Goal: Task Accomplishment & Management: Manage account settings

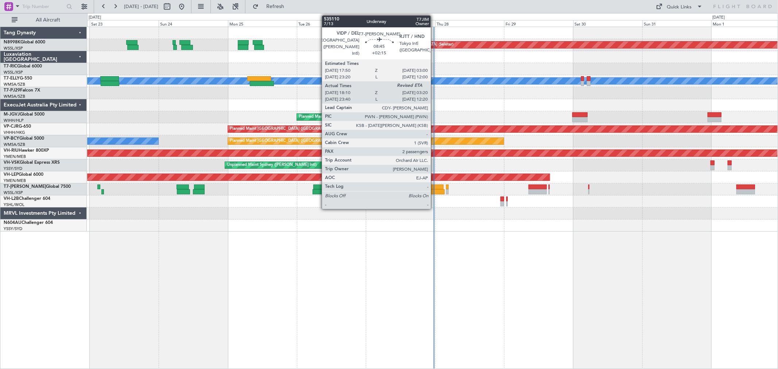
click at [433, 187] on div at bounding box center [430, 186] width 27 height 5
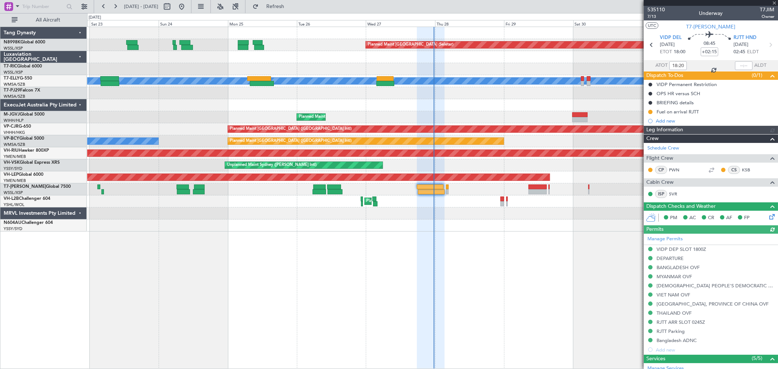
type input "[PERSON_NAME] (BTA)"
click at [670, 328] on div "RJTT Parking" at bounding box center [670, 331] width 28 height 6
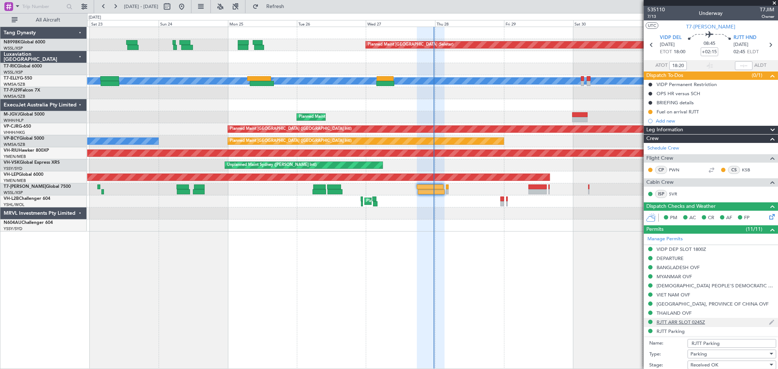
scroll to position [121, 0]
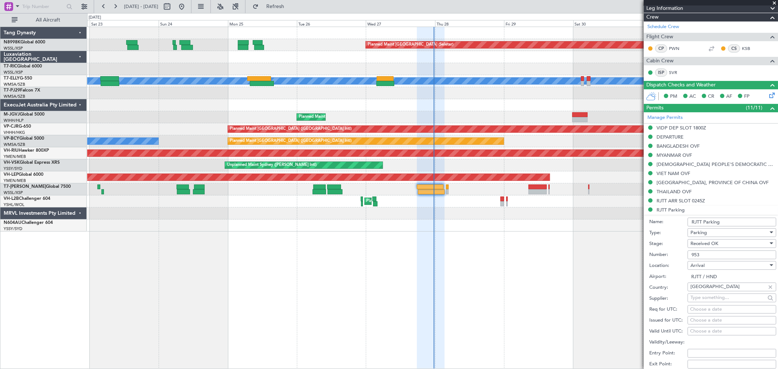
click at [711, 255] on input "953" at bounding box center [731, 254] width 89 height 9
drag, startPoint x: 705, startPoint y: 256, endPoint x: 679, endPoint y: 253, distance: 26.4
click at [684, 253] on div "Number: 953" at bounding box center [712, 254] width 127 height 11
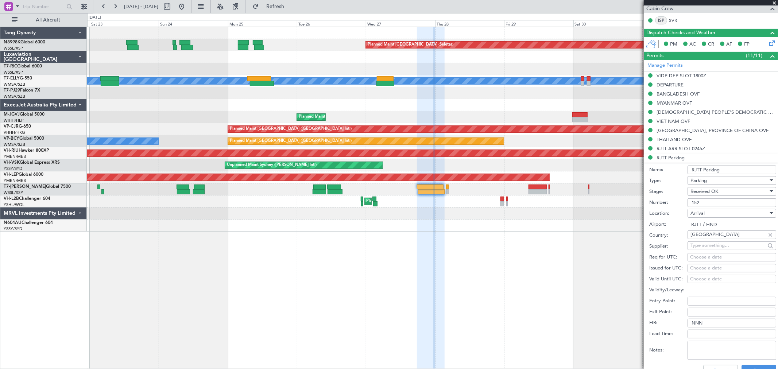
scroll to position [243, 0]
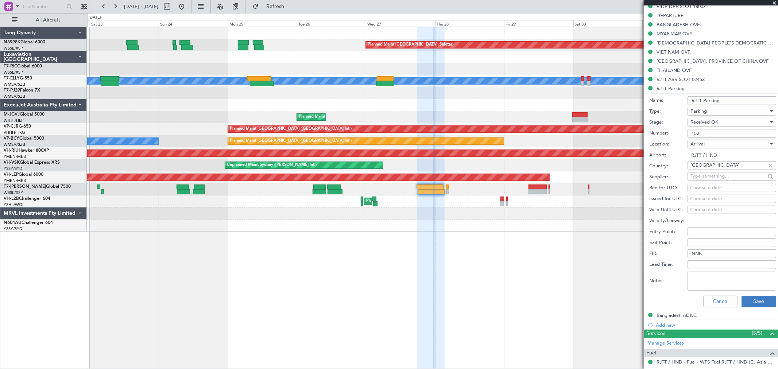
type input "152"
click at [758, 303] on button "Save" at bounding box center [758, 302] width 35 height 12
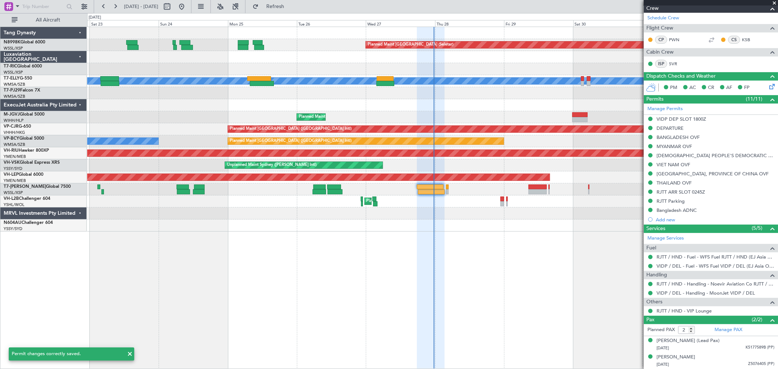
scroll to position [130, 0]
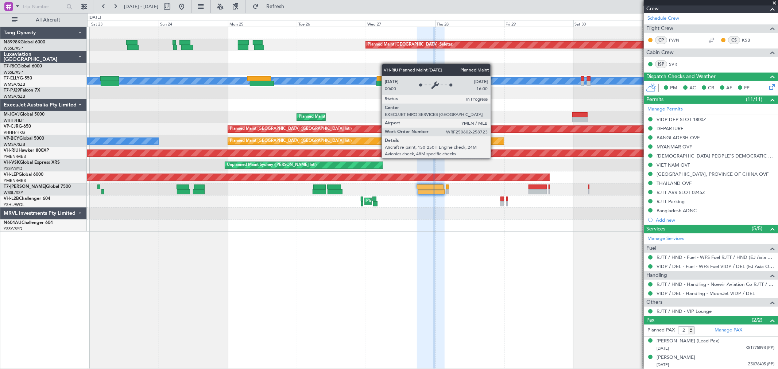
click at [331, 179] on div "Planned Maint [GEOGRAPHIC_DATA] (Seletar) Planned Maint [GEOGRAPHIC_DATA] (Sult…" at bounding box center [432, 129] width 690 height 205
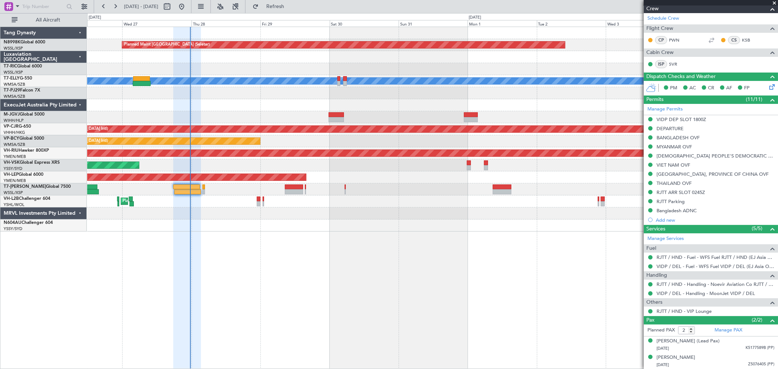
click at [474, 185] on div "Planned Maint [GEOGRAPHIC_DATA] (Seletar) Planned Maint [GEOGRAPHIC_DATA] (Sult…" at bounding box center [432, 129] width 690 height 205
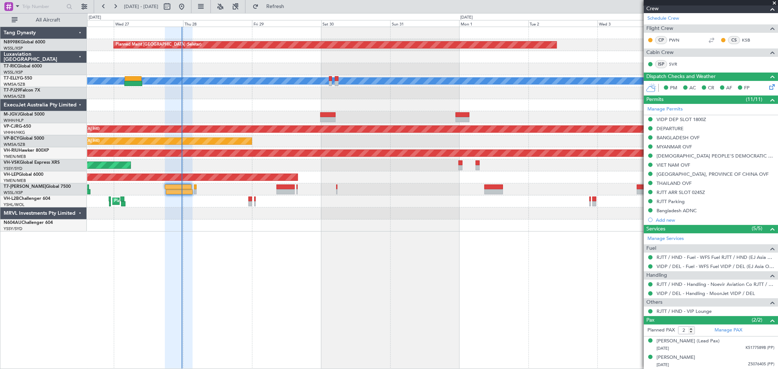
click at [358, 182] on div "Planned Maint [GEOGRAPHIC_DATA] (Seletar) Planned Maint [GEOGRAPHIC_DATA] (Sult…" at bounding box center [432, 129] width 690 height 205
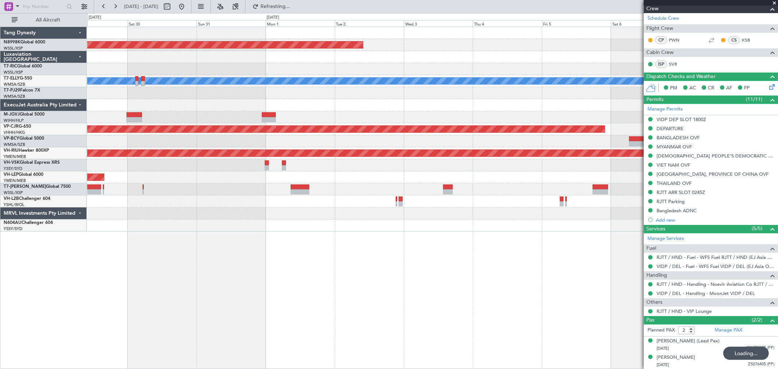
click at [382, 184] on div "Planned Maint [GEOGRAPHIC_DATA] (Seletar) [PERSON_NAME] Planned Maint [GEOGRAPH…" at bounding box center [432, 129] width 690 height 205
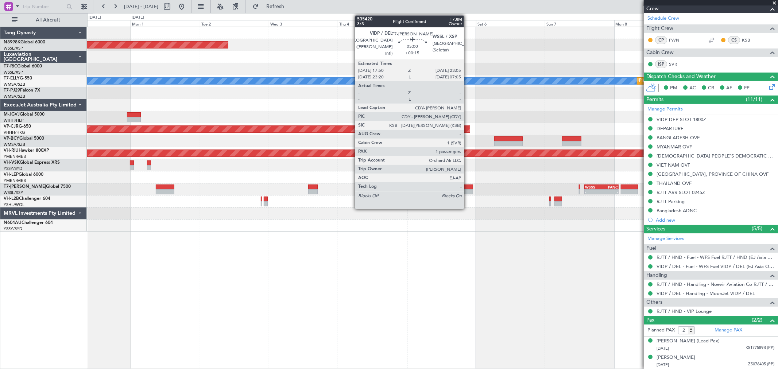
click at [467, 191] on div at bounding box center [465, 191] width 15 height 5
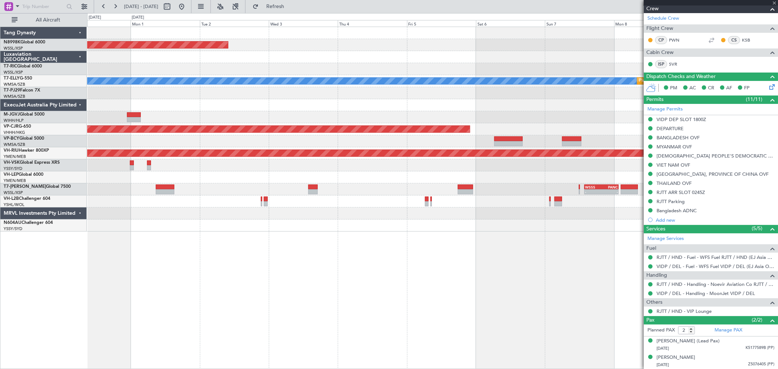
type input "+00:15"
type input "1"
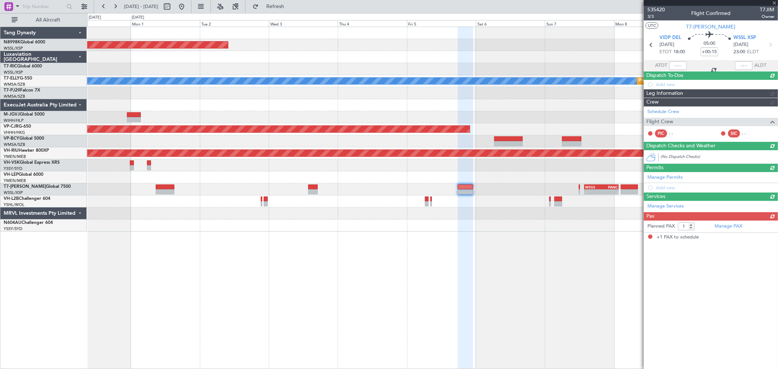
scroll to position [0, 0]
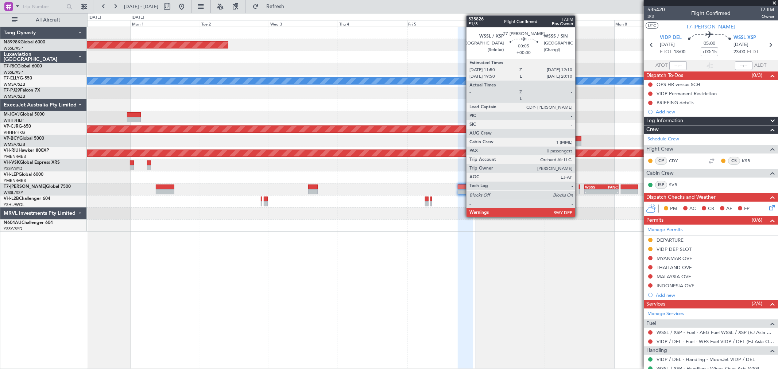
click at [577, 193] on div "- - WSSS 13:50 Z PANC 01:40 Z" at bounding box center [432, 189] width 690 height 12
click at [579, 191] on div at bounding box center [579, 191] width 1 height 5
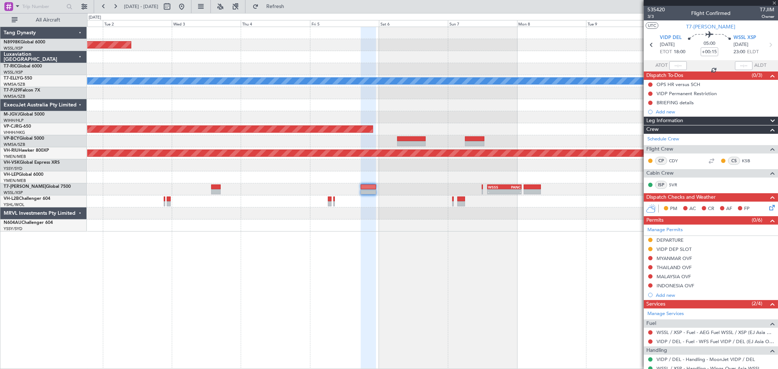
click at [508, 226] on div "Planned Maint [GEOGRAPHIC_DATA] (Seletar) Planned Maint [GEOGRAPHIC_DATA] ([GEO…" at bounding box center [432, 129] width 690 height 205
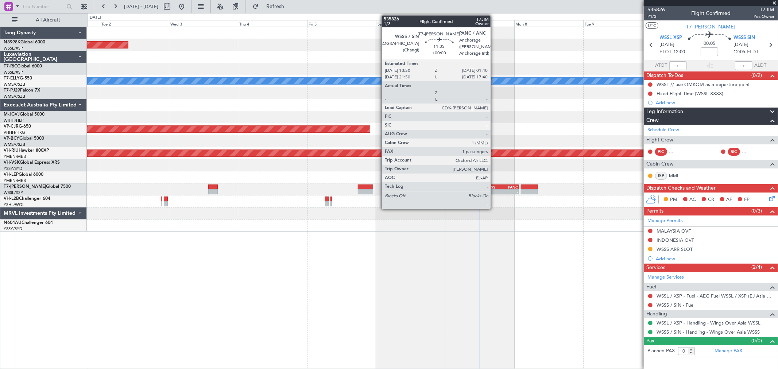
click at [494, 194] on div "- -" at bounding box center [501, 191] width 34 height 5
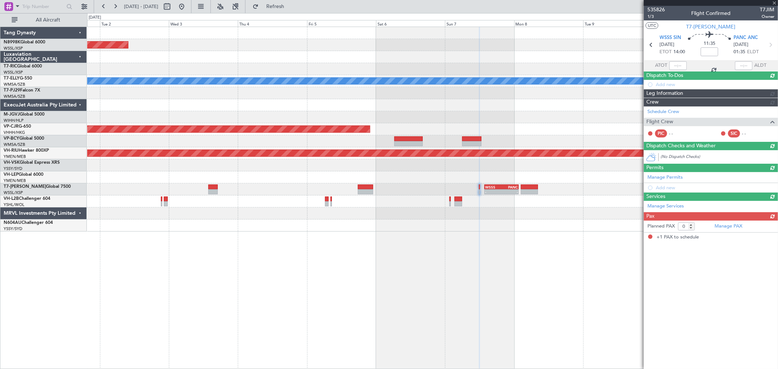
type input "1"
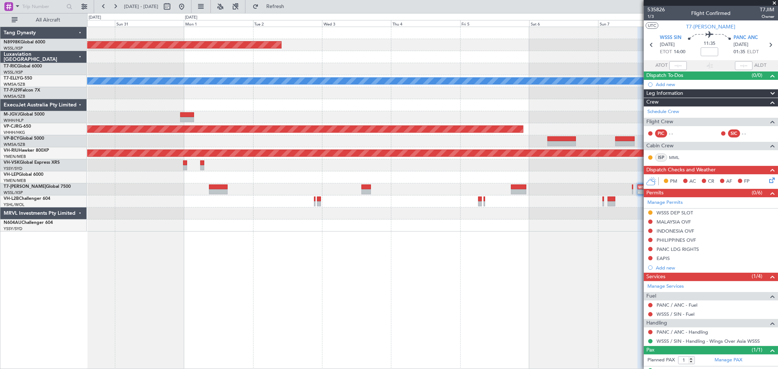
click at [578, 133] on div "Planned Maint [GEOGRAPHIC_DATA] (Seletar) Planned Maint [GEOGRAPHIC_DATA] ([GEO…" at bounding box center [432, 129] width 690 height 205
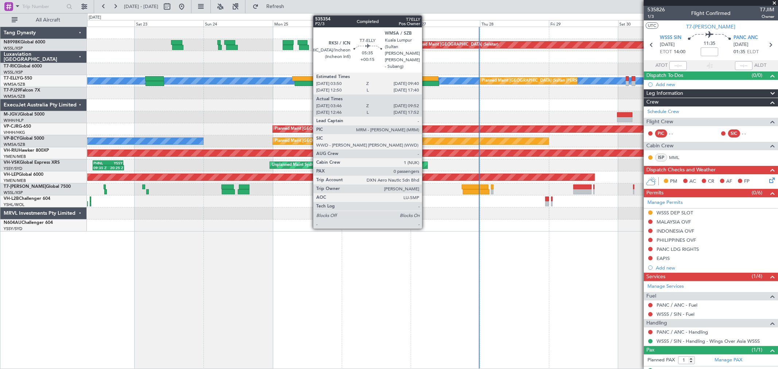
click at [426, 81] on div at bounding box center [430, 83] width 18 height 5
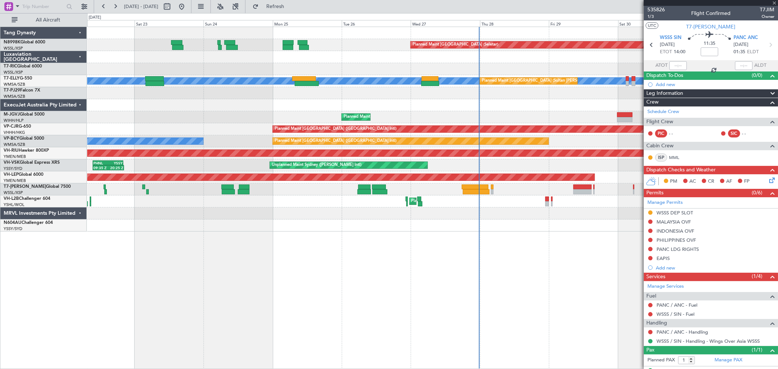
type input "+00:15"
type input "03:56"
type input "09:47"
type input "0"
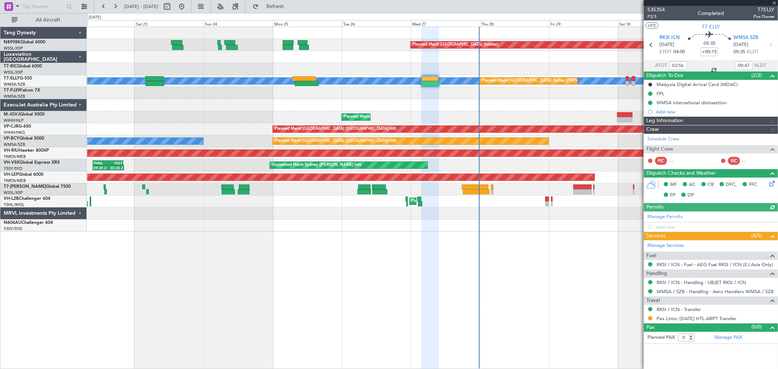
type input "[PERSON_NAME] (KYA)"
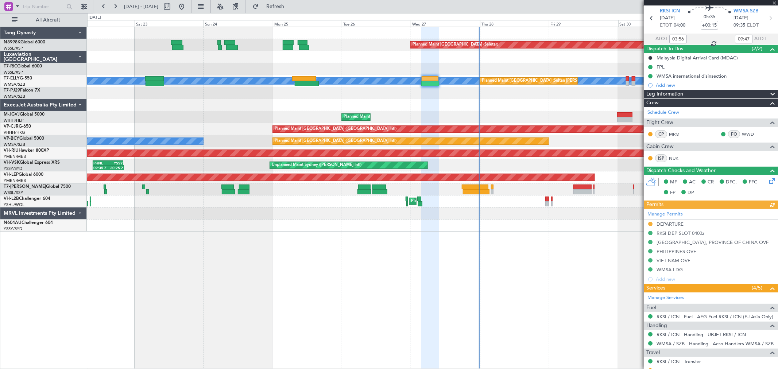
scroll to position [53, 0]
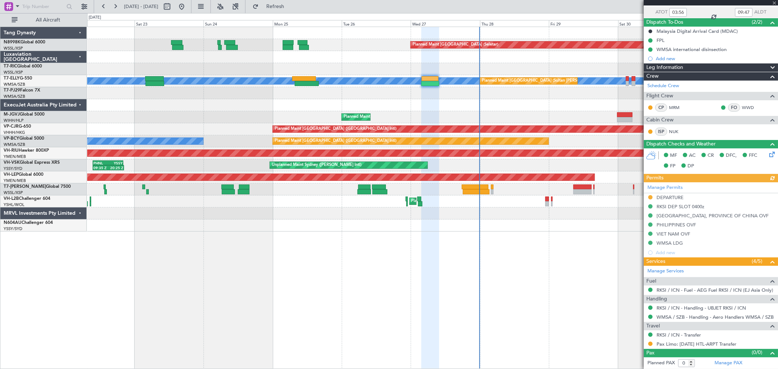
type input "[PERSON_NAME] (KYA)"
click at [335, 198] on div "Planned Maint Sydney ([PERSON_NAME] Intl)" at bounding box center [432, 201] width 690 height 12
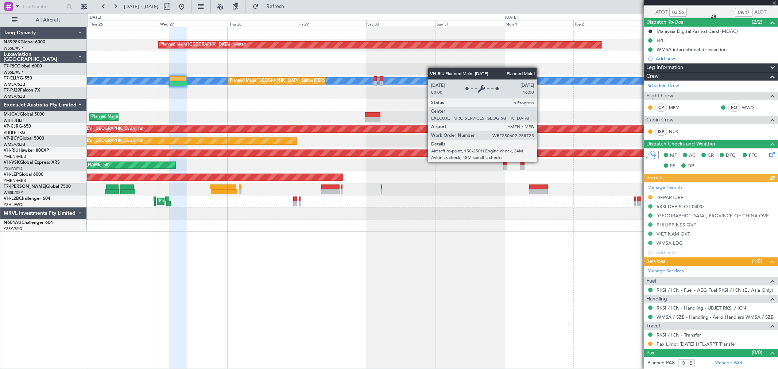
click at [301, 158] on div "Planned Maint [GEOGRAPHIC_DATA] ([GEOGRAPHIC_DATA])" at bounding box center [432, 153] width 690 height 12
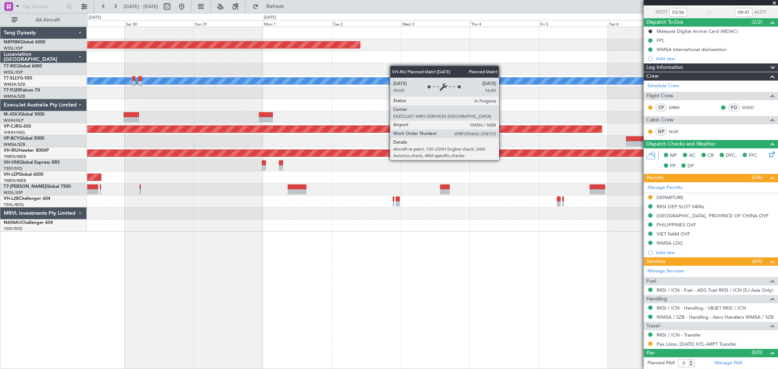
click at [314, 149] on div "Planned Maint [GEOGRAPHIC_DATA] ([GEOGRAPHIC_DATA])" at bounding box center [432, 152] width 2070 height 7
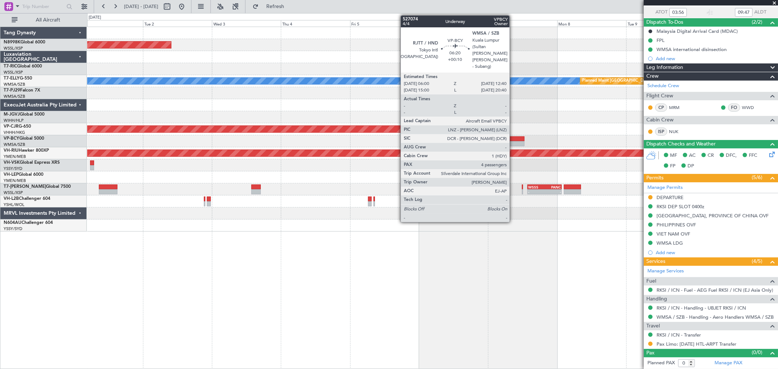
click at [514, 141] on div at bounding box center [514, 143] width 19 height 5
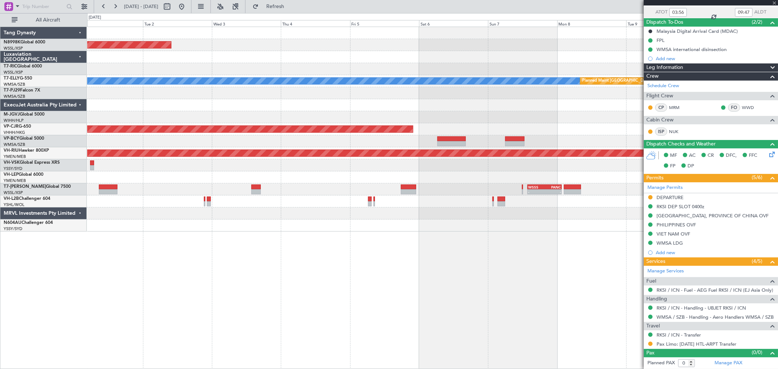
type input "+00:10"
type input "4"
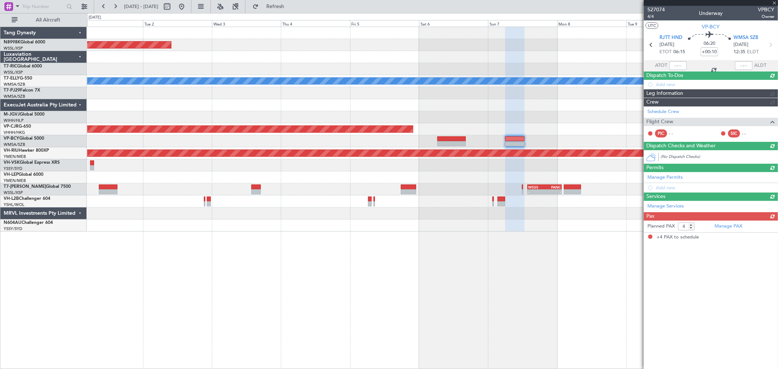
scroll to position [0, 0]
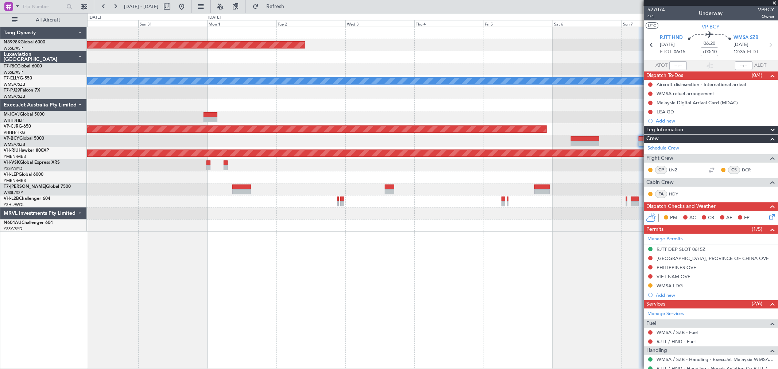
click at [426, 160] on div "Planned Maint [GEOGRAPHIC_DATA] (Seletar) Planned Maint [GEOGRAPHIC_DATA] ([GEO…" at bounding box center [432, 129] width 690 height 205
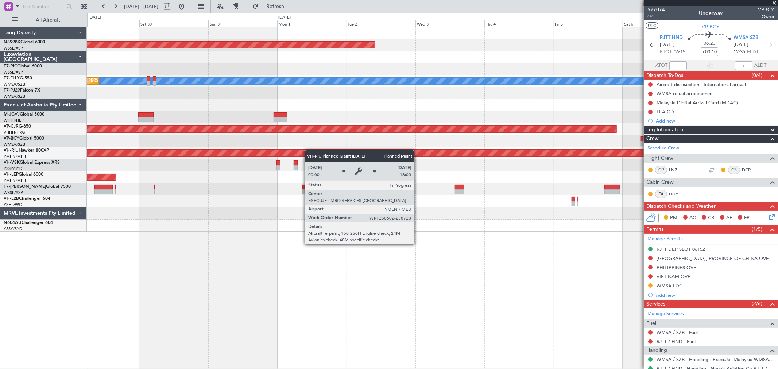
click at [310, 151] on div "Planned Maint [GEOGRAPHIC_DATA] (Seletar) [PERSON_NAME] Planned Maint [GEOGRAPH…" at bounding box center [432, 129] width 690 height 205
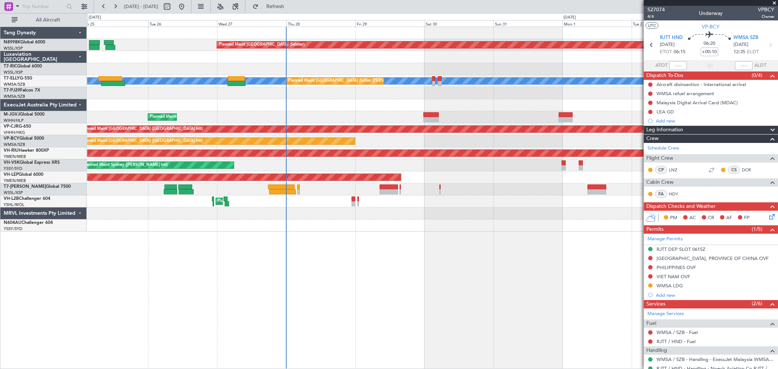
click at [607, 198] on div "Planned Maint [GEOGRAPHIC_DATA] (Seletar) [PERSON_NAME] Planned Maint [GEOGRAPH…" at bounding box center [432, 129] width 690 height 205
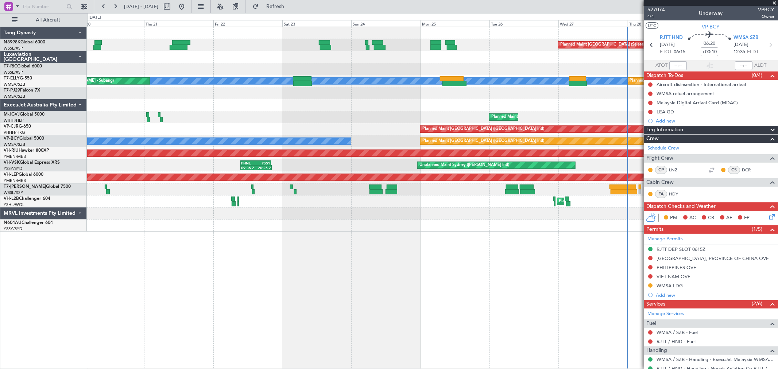
click at [429, 109] on div "Planned Maint [GEOGRAPHIC_DATA] (Seletar) Unplanned Maint [GEOGRAPHIC_DATA] (Se…" at bounding box center [432, 129] width 690 height 205
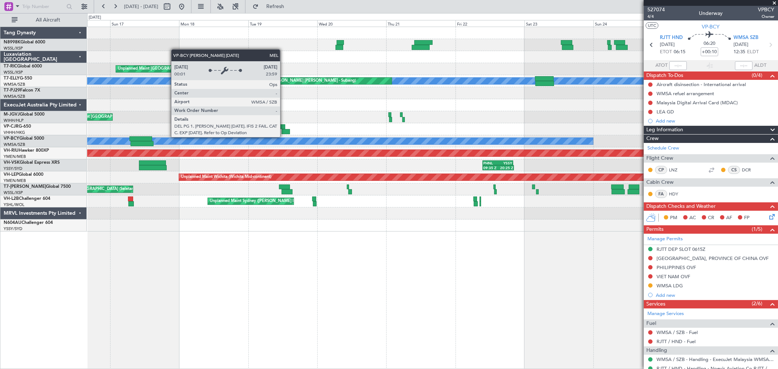
click at [526, 137] on div "[PERSON_NAME] [GEOGRAPHIC_DATA] (Sultan [PERSON_NAME] [PERSON_NAME] - Subang)" at bounding box center [214, 140] width 760 height 7
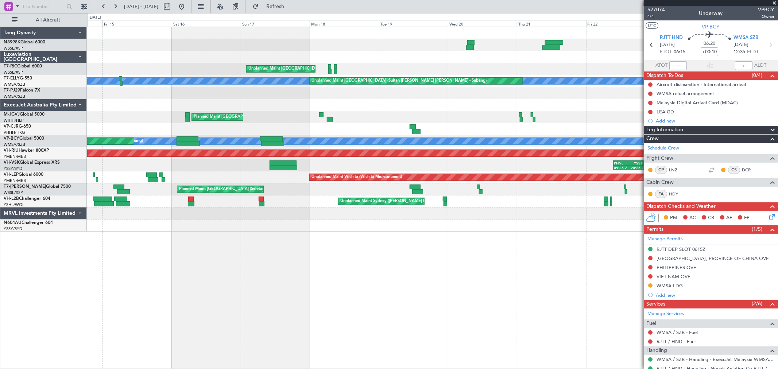
click at [374, 162] on div "09:35 Z 20:25 Z PHNL 09:35 Z YSSY 20:05 Z Unplanned Maint Sydney ([PERSON_NAME]…" at bounding box center [432, 165] width 690 height 12
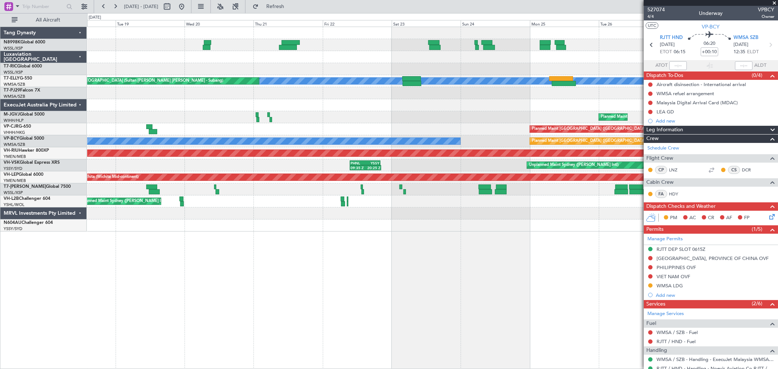
click at [275, 135] on div "Planned Maint [GEOGRAPHIC_DATA] (Seletar) Unplanned Maint [GEOGRAPHIC_DATA] (Se…" at bounding box center [432, 129] width 690 height 205
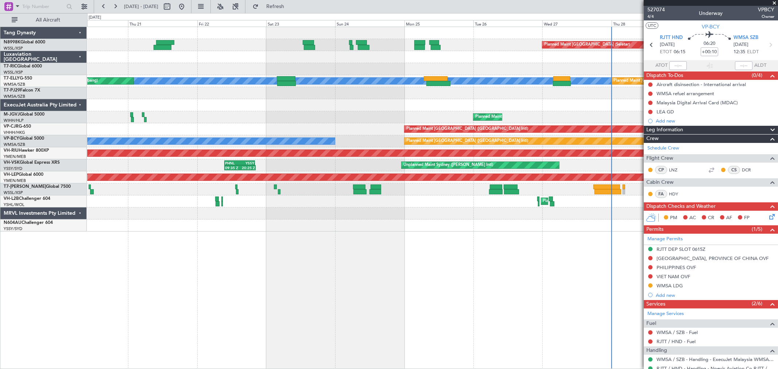
click at [483, 124] on div "Planned Maint [GEOGRAPHIC_DATA] (Seletar) Unplanned Maint [GEOGRAPHIC_DATA] (Se…" at bounding box center [432, 129] width 690 height 205
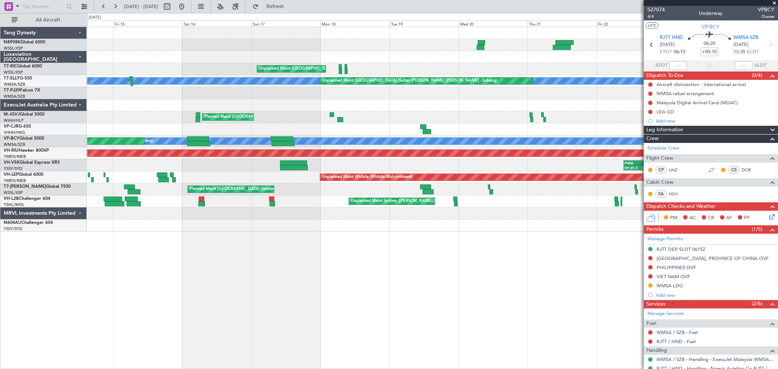
click at [404, 123] on div "Planned Maint [GEOGRAPHIC_DATA] ([GEOGRAPHIC_DATA] Intl) Planned Maint [GEOGRAP…" at bounding box center [432, 129] width 690 height 12
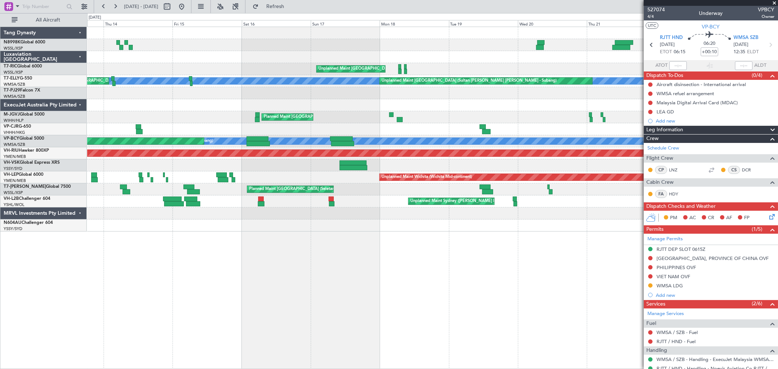
click at [441, 129] on div "Planned Maint [GEOGRAPHIC_DATA] ([GEOGRAPHIC_DATA] Intl) Planned Maint [GEOGRAP…" at bounding box center [432, 129] width 690 height 12
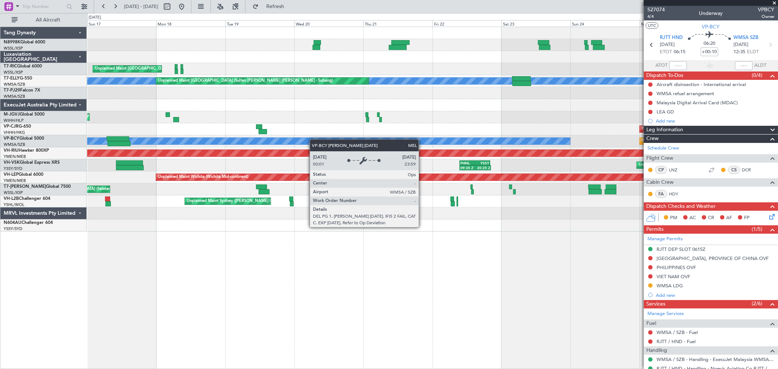
click at [287, 143] on div "Planned Maint [GEOGRAPHIC_DATA] (Seletar) Unplanned Maint [GEOGRAPHIC_DATA] (Se…" at bounding box center [432, 129] width 690 height 205
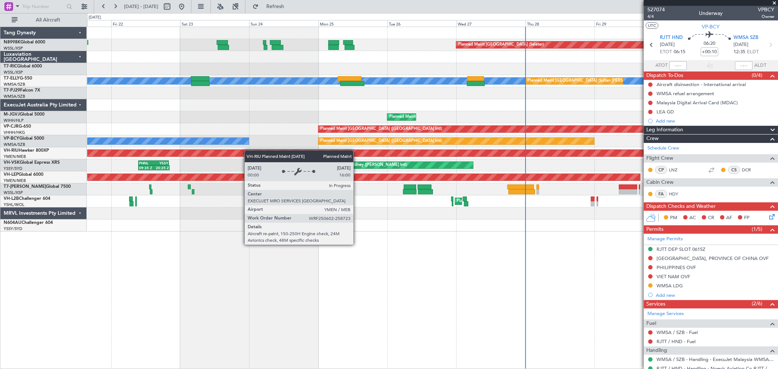
click at [190, 160] on div "Planned Maint [GEOGRAPHIC_DATA] (Seletar) [PERSON_NAME] Planned Maint [GEOGRAPH…" at bounding box center [432, 129] width 690 height 205
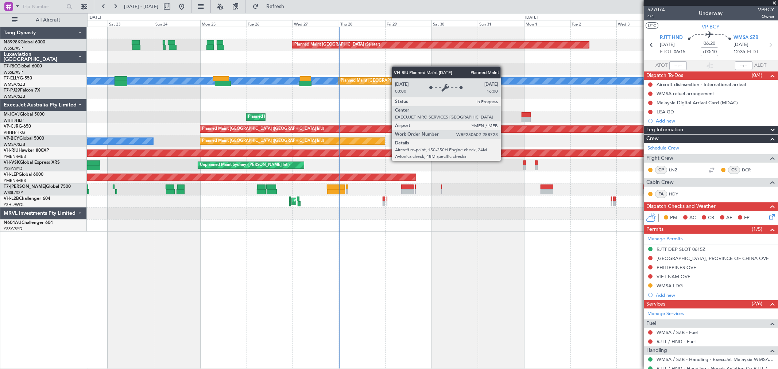
click at [224, 163] on div "Planned Maint [GEOGRAPHIC_DATA] (Seletar) [PERSON_NAME] Planned Maint [GEOGRAPH…" at bounding box center [432, 129] width 690 height 205
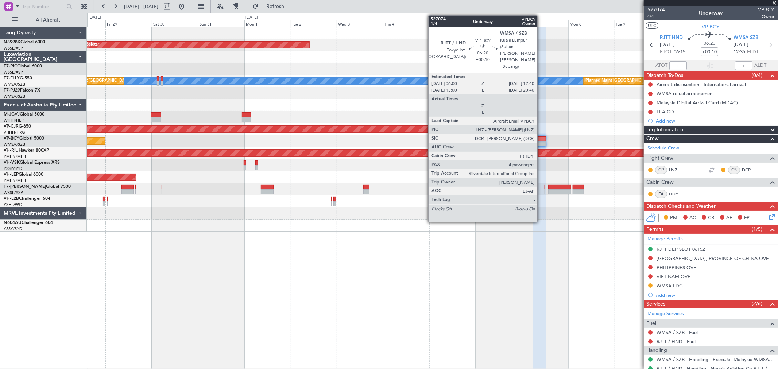
click at [541, 143] on div at bounding box center [539, 143] width 13 height 5
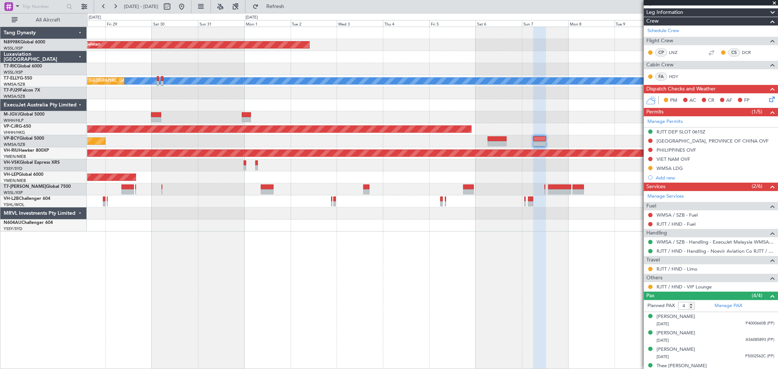
scroll to position [121, 0]
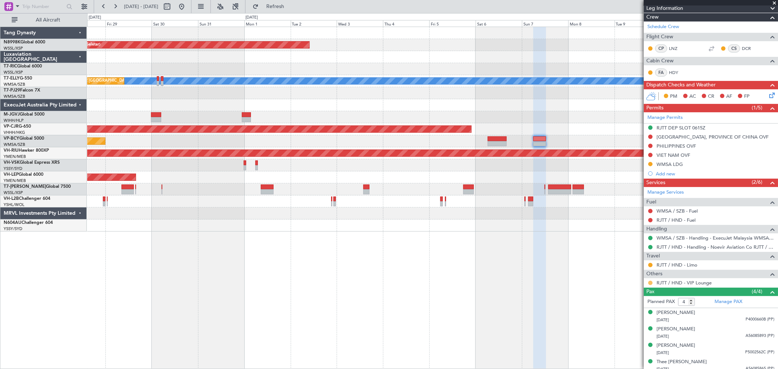
click at [648, 283] on button at bounding box center [650, 283] width 4 height 4
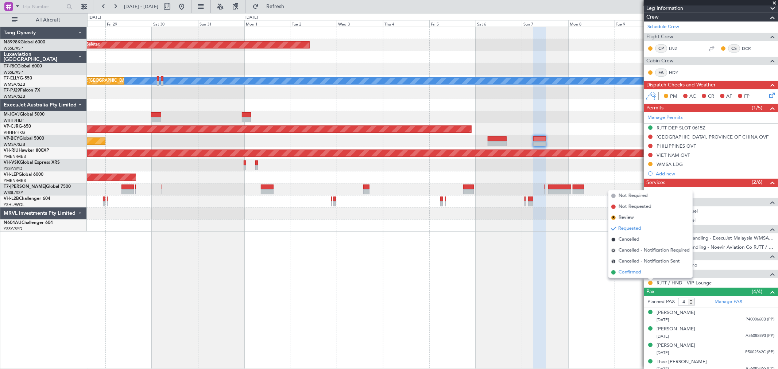
click at [640, 273] on span "Confirmed" at bounding box center [629, 272] width 23 height 7
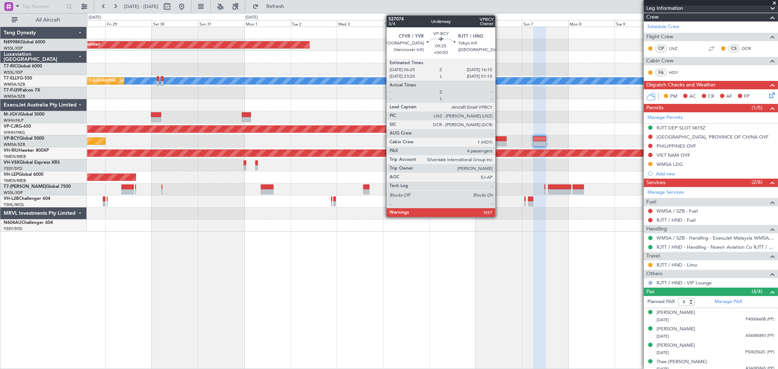
click at [499, 141] on div at bounding box center [496, 143] width 19 height 5
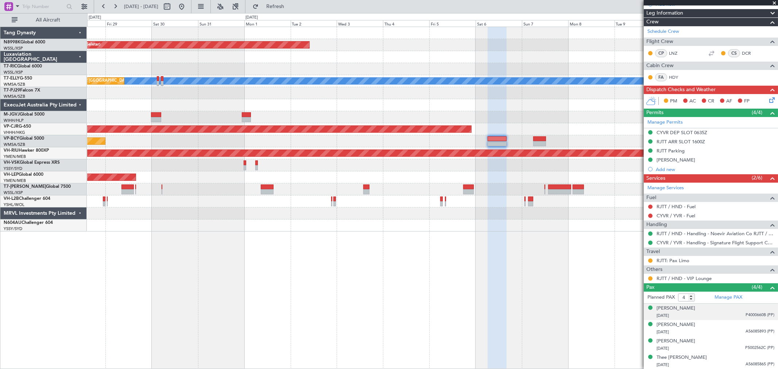
scroll to position [90, 0]
click at [650, 278] on button at bounding box center [650, 278] width 4 height 4
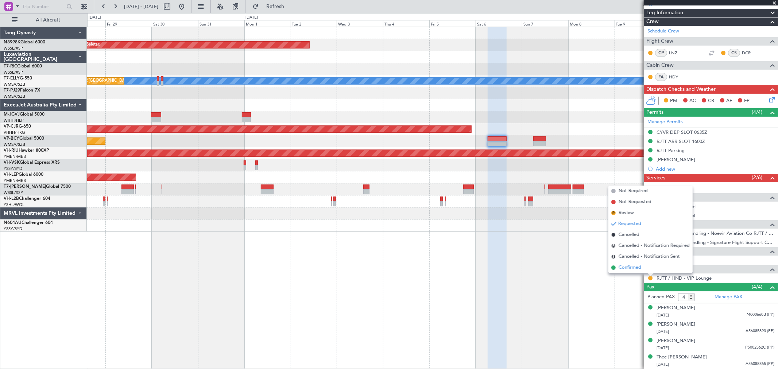
click at [630, 268] on span "Confirmed" at bounding box center [629, 267] width 23 height 7
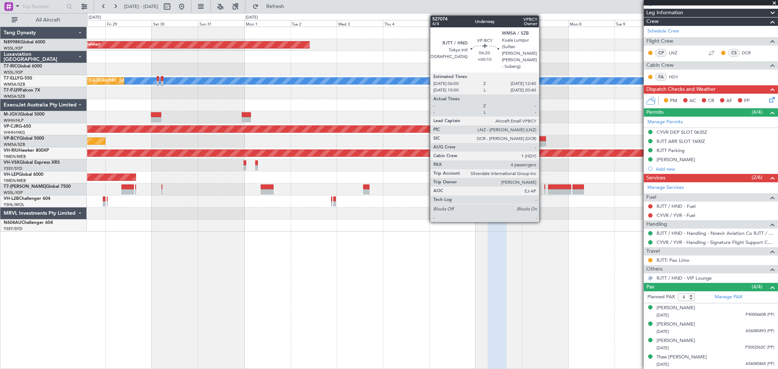
click at [542, 141] on div at bounding box center [539, 143] width 13 height 5
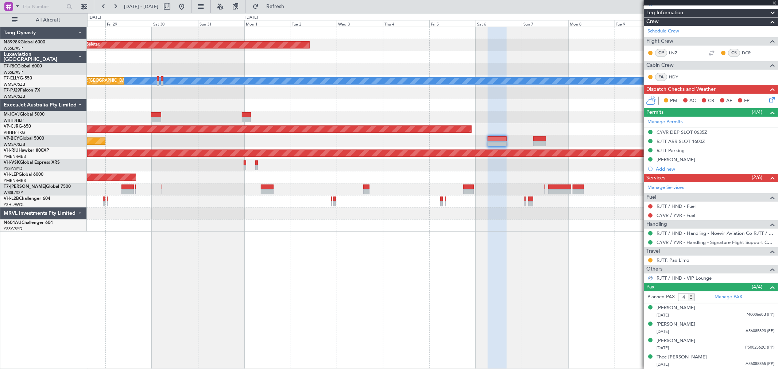
type input "+00:10"
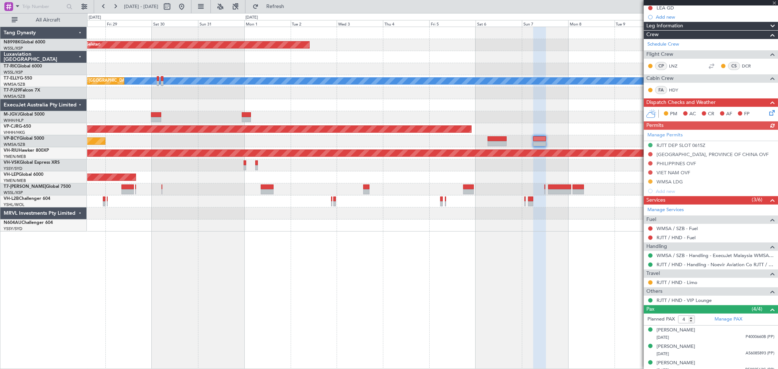
scroll to position [126, 0]
